Goal: Transaction & Acquisition: Obtain resource

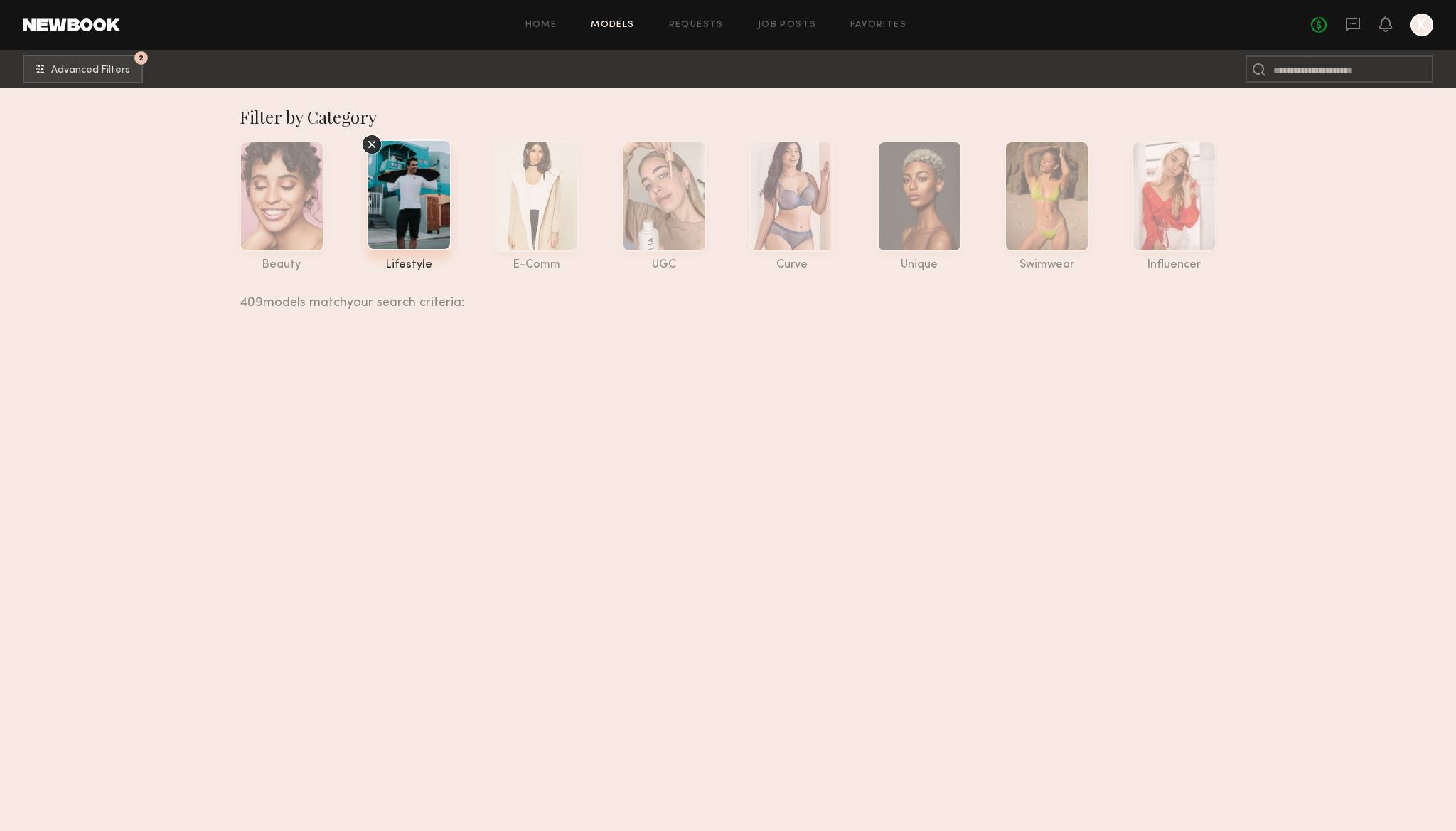
scroll to position [19985, 0]
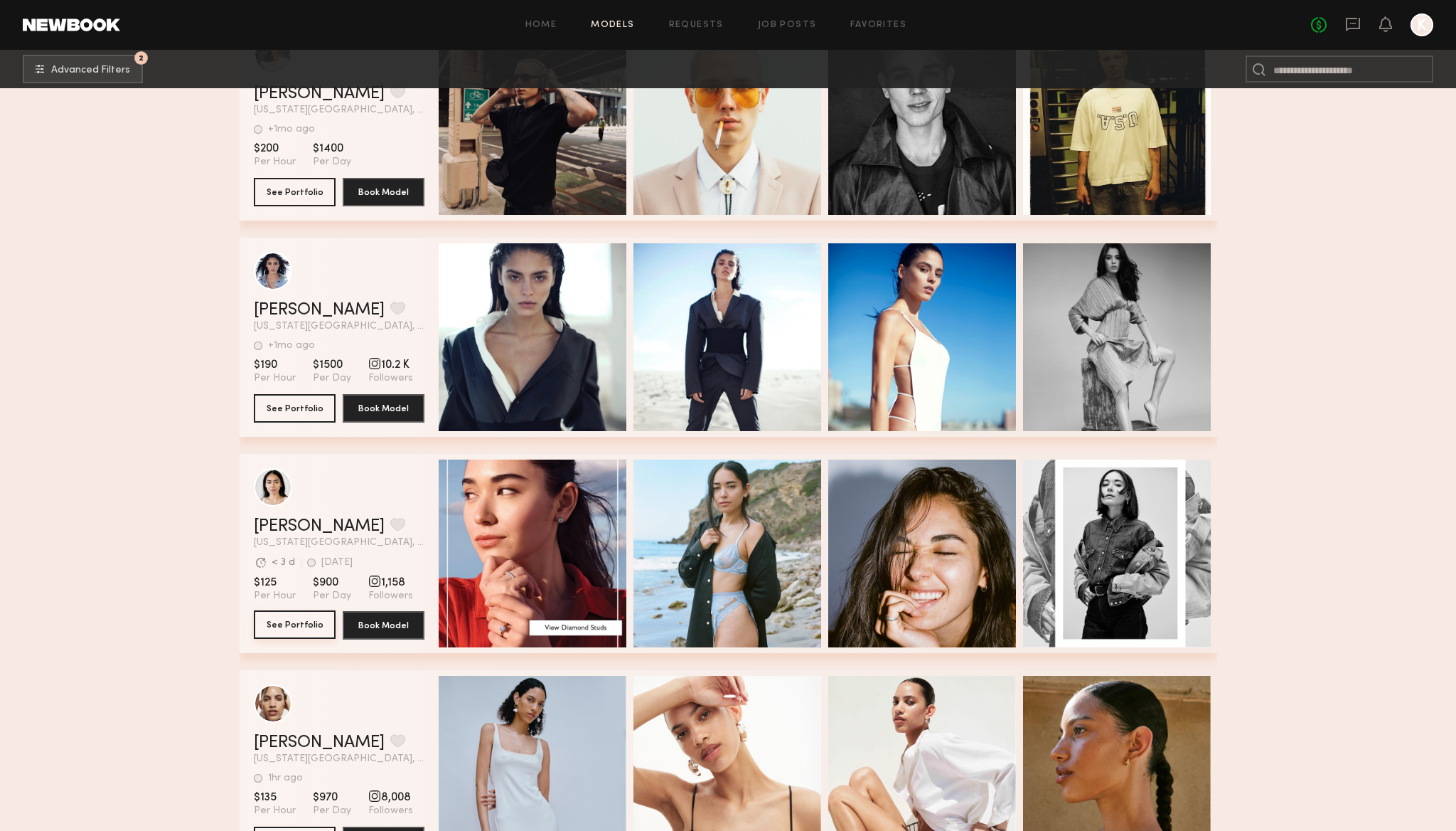
click at [304, 624] on button "See Portfolio" at bounding box center [294, 624] width 82 height 28
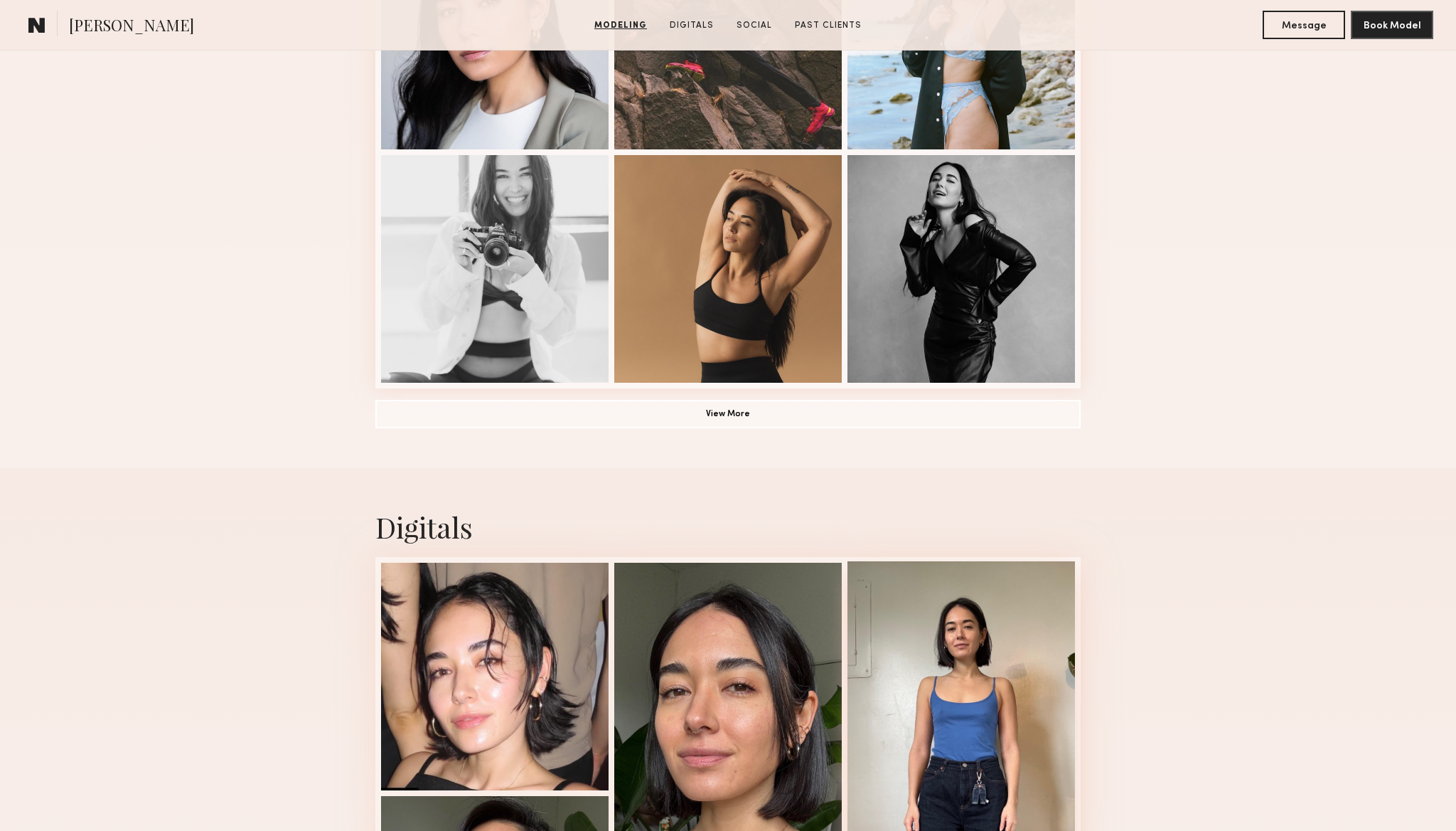
scroll to position [920, 0]
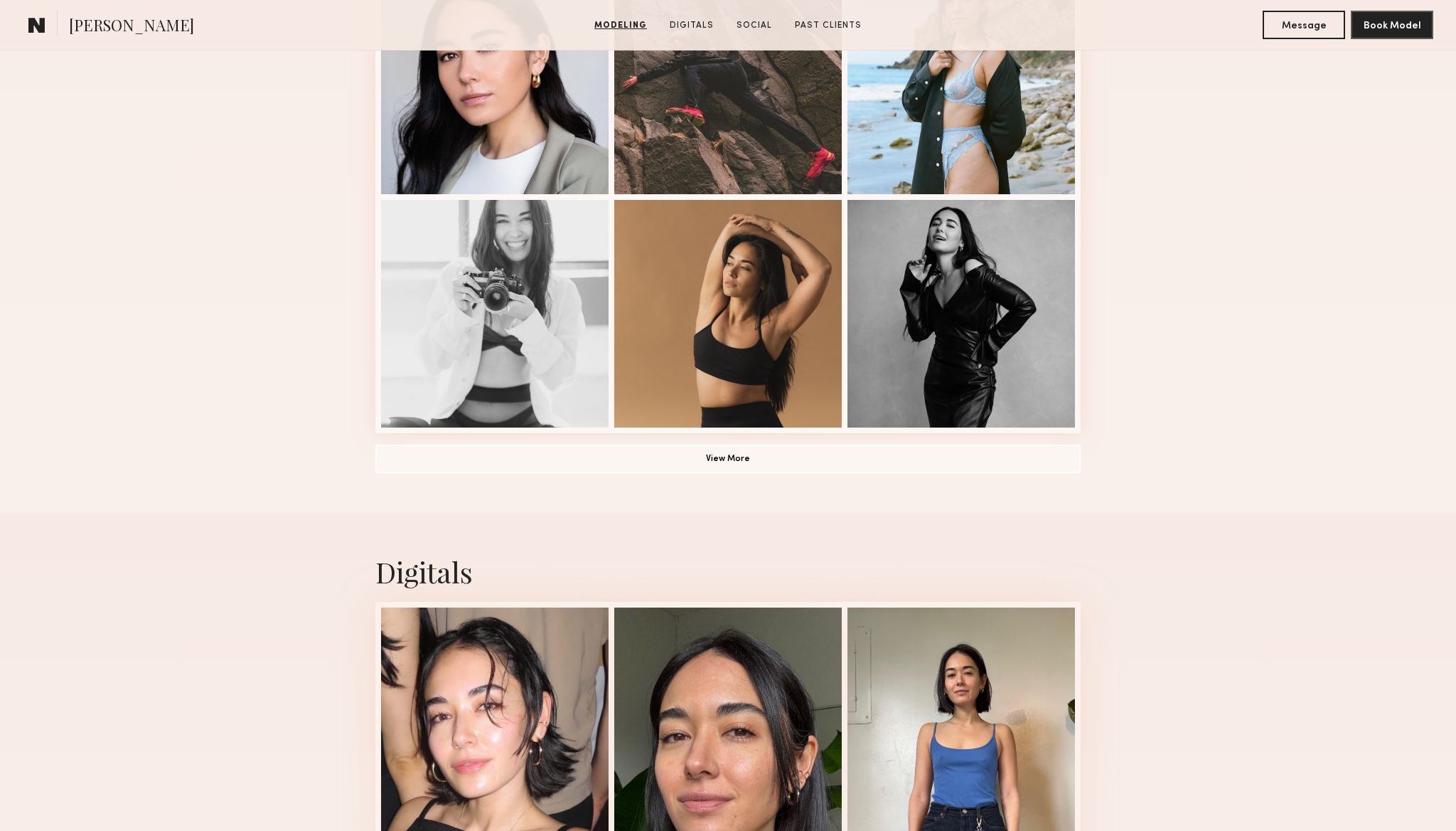
click at [1016, 112] on div at bounding box center [962, 79] width 228 height 228
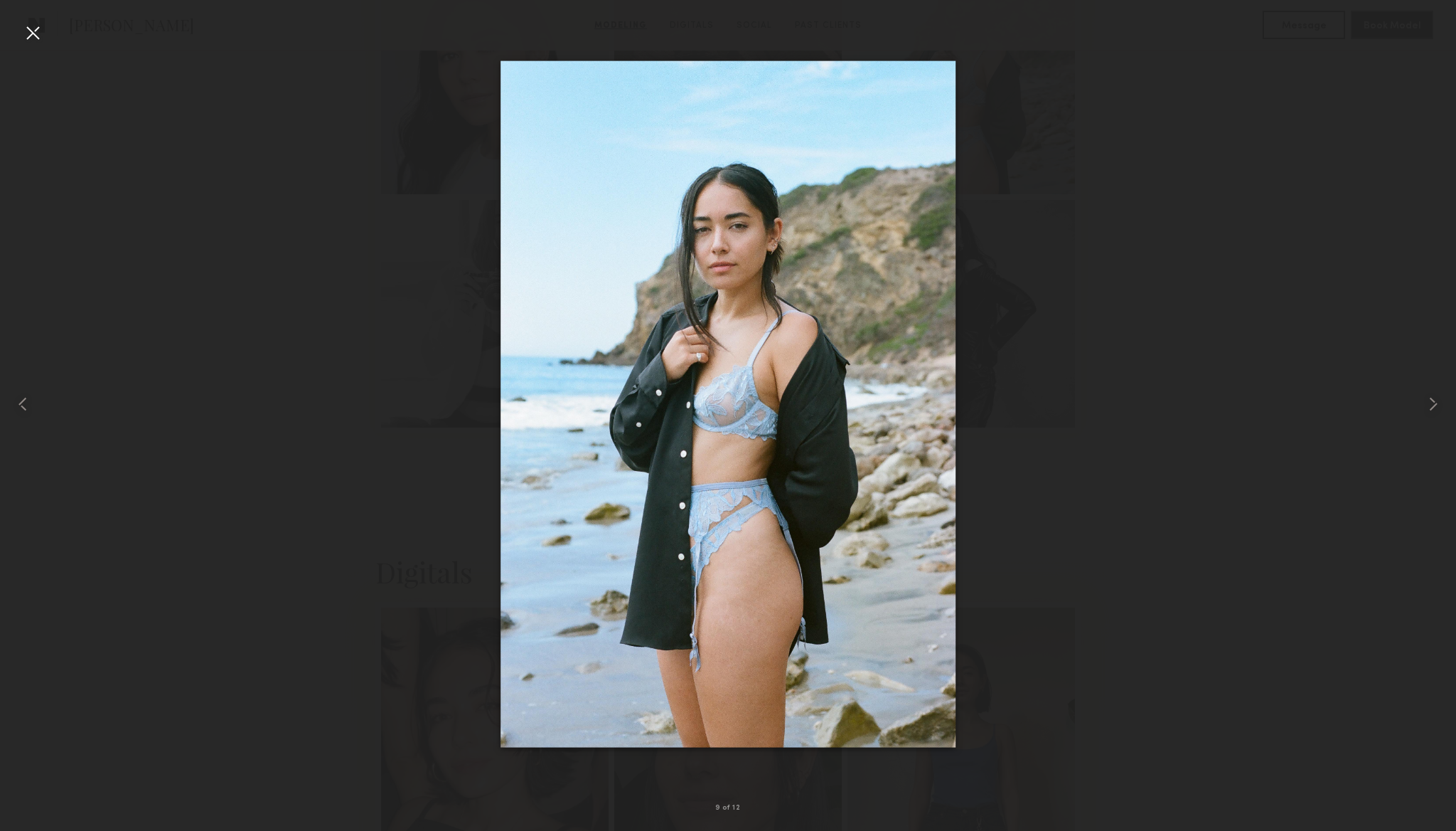
click at [42, 32] on div at bounding box center [32, 32] width 23 height 23
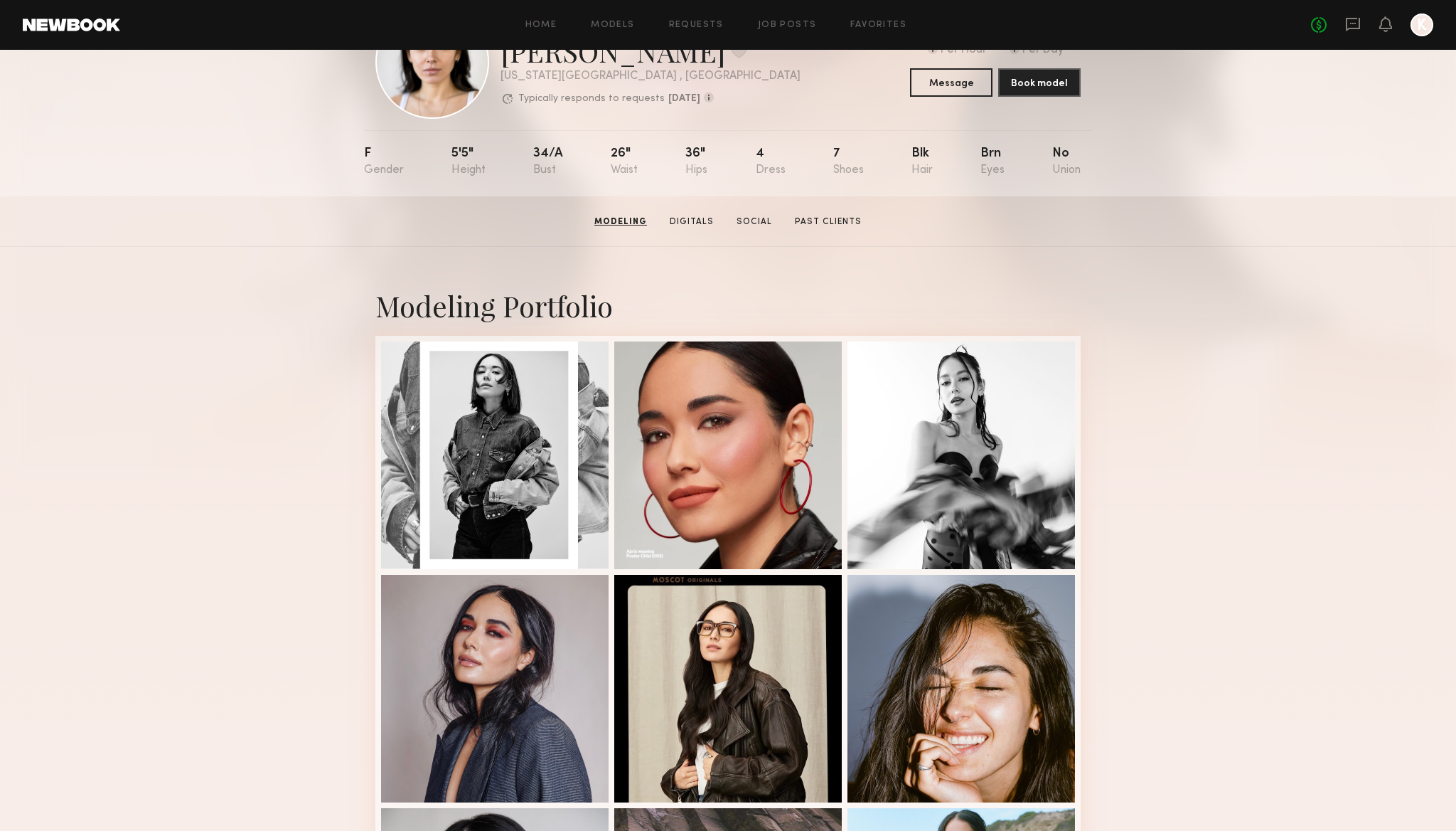
scroll to position [78, 0]
